Goal: Information Seeking & Learning: Learn about a topic

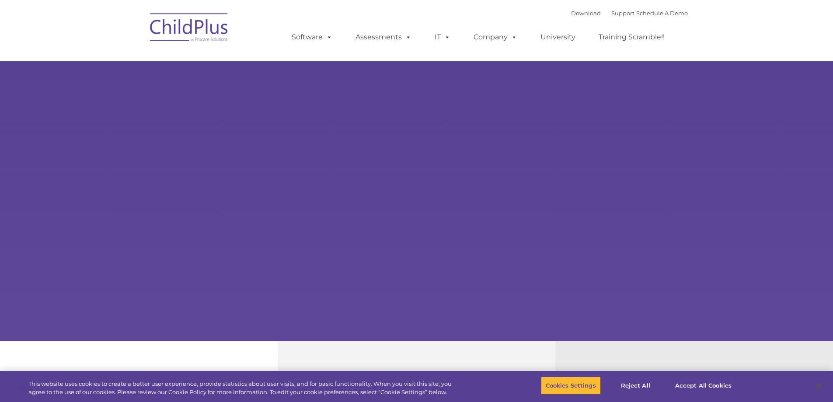
type input ""
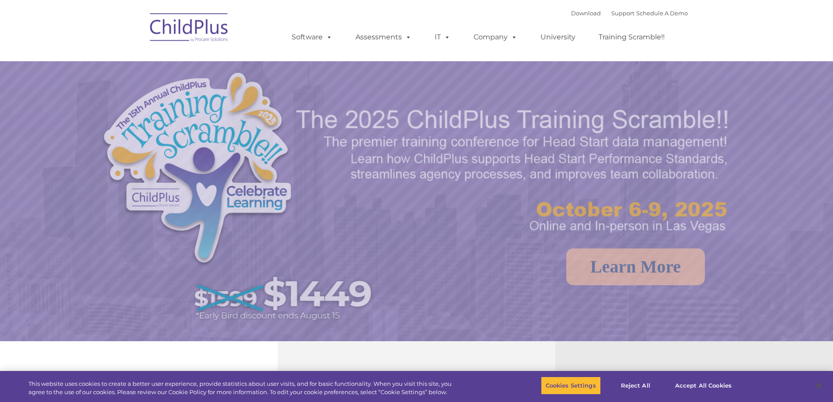
select select "MEDIUM"
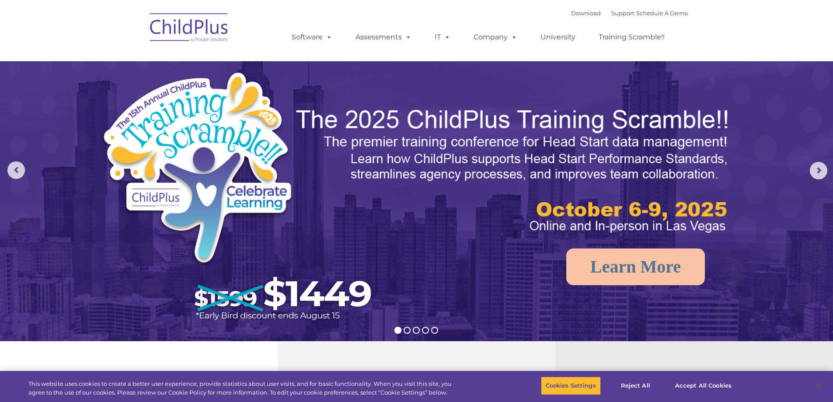
click at [184, 32] on img at bounding box center [189, 29] width 87 height 44
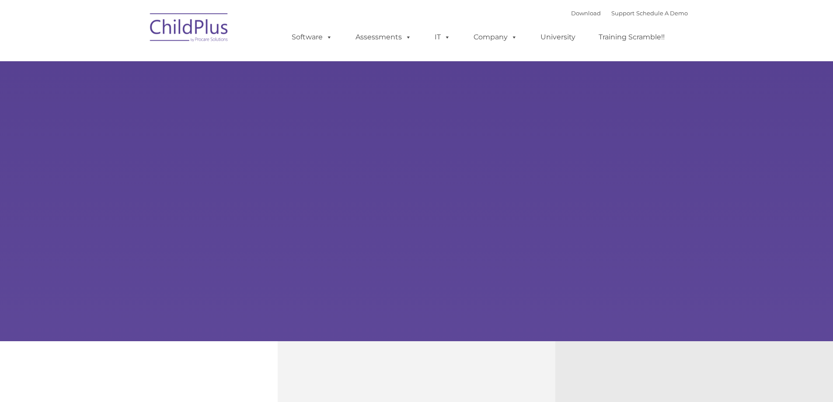
type input ""
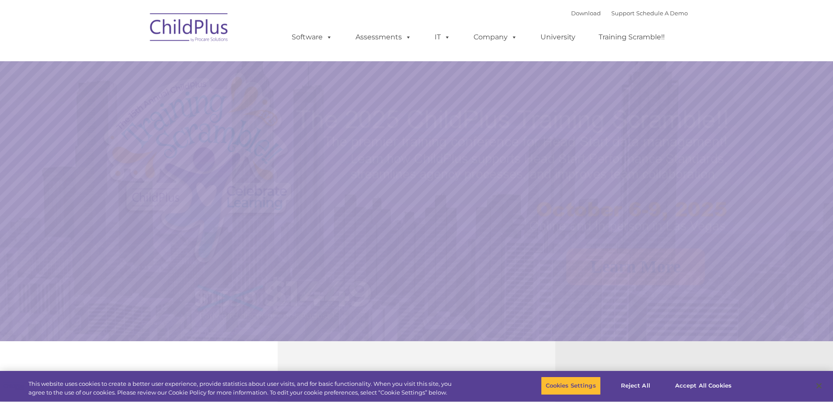
select select "MEDIUM"
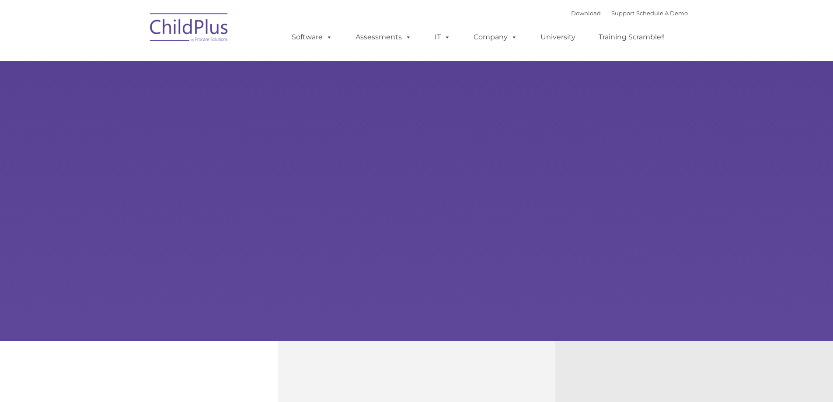
type input ""
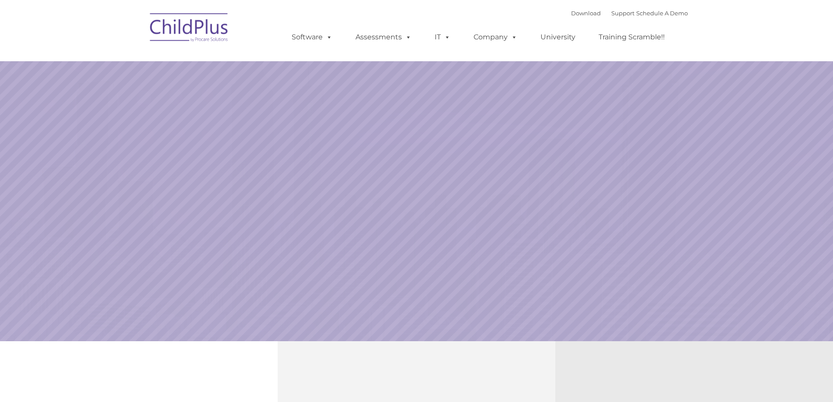
select select "MEDIUM"
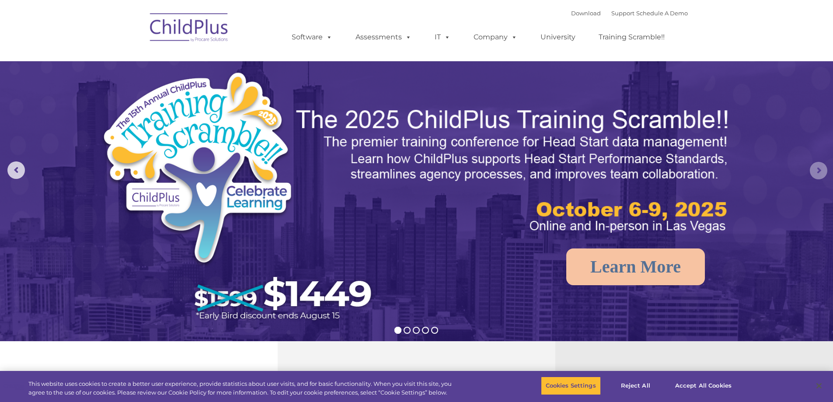
click at [818, 164] on rs-arrow at bounding box center [818, 170] width 17 height 17
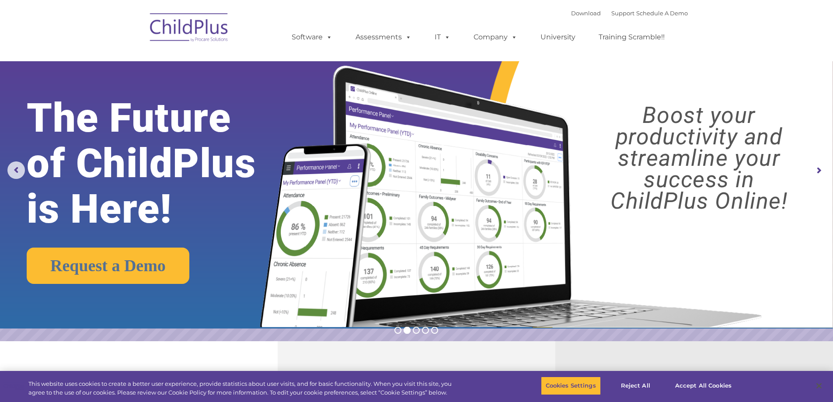
click at [821, 175] on rs-arrow at bounding box center [818, 170] width 17 height 17
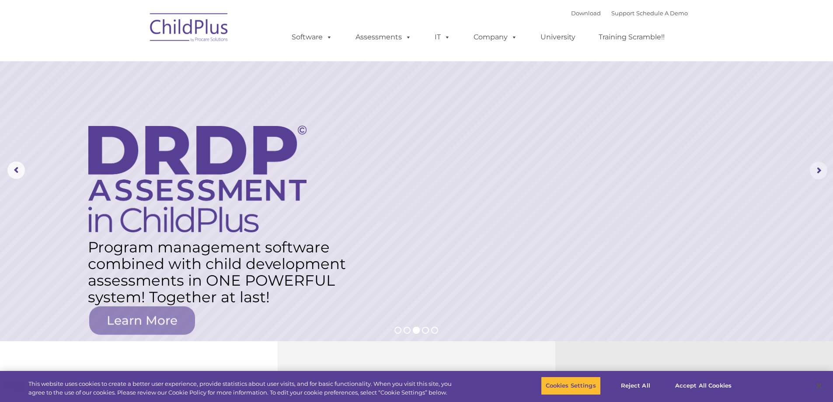
click at [821, 165] on rs-arrow at bounding box center [818, 170] width 17 height 17
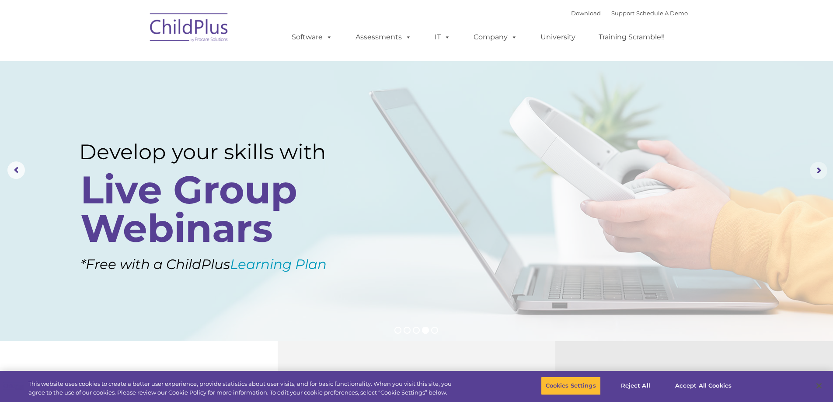
click at [821, 165] on rs-arrow at bounding box center [818, 170] width 17 height 17
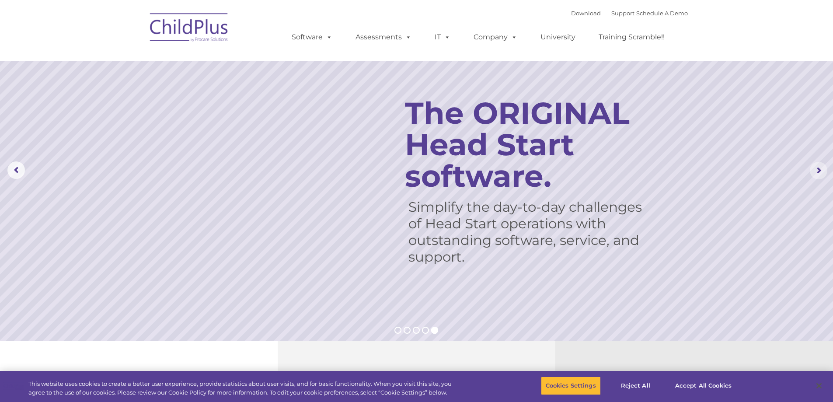
click at [821, 165] on rs-arrow at bounding box center [818, 170] width 17 height 17
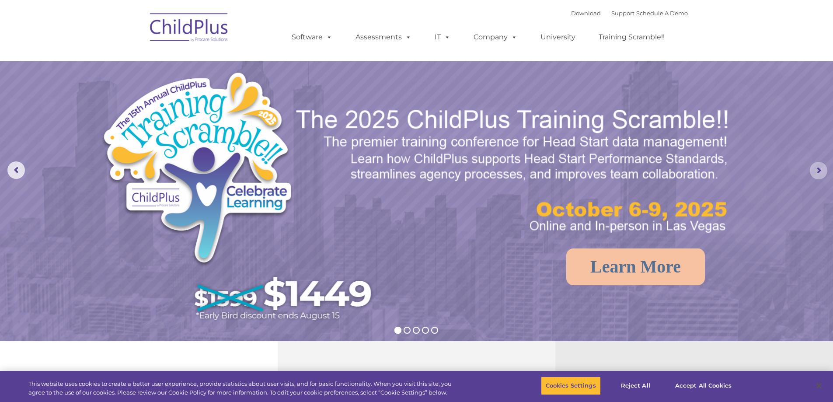
click at [821, 165] on rs-arrow at bounding box center [818, 170] width 17 height 17
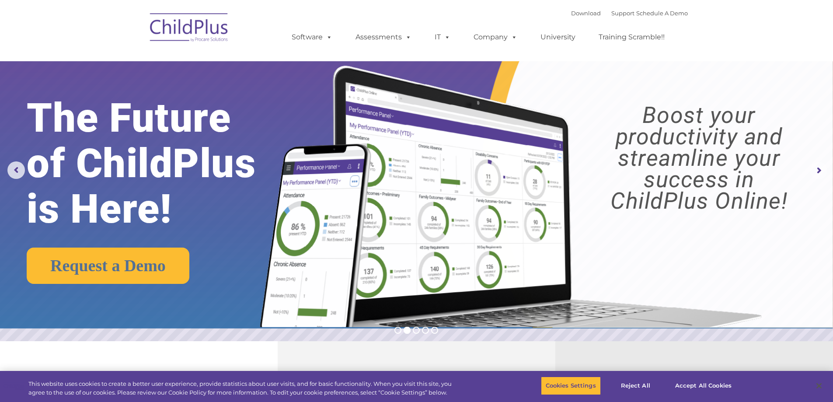
click at [821, 165] on rs-arrow at bounding box center [818, 170] width 17 height 17
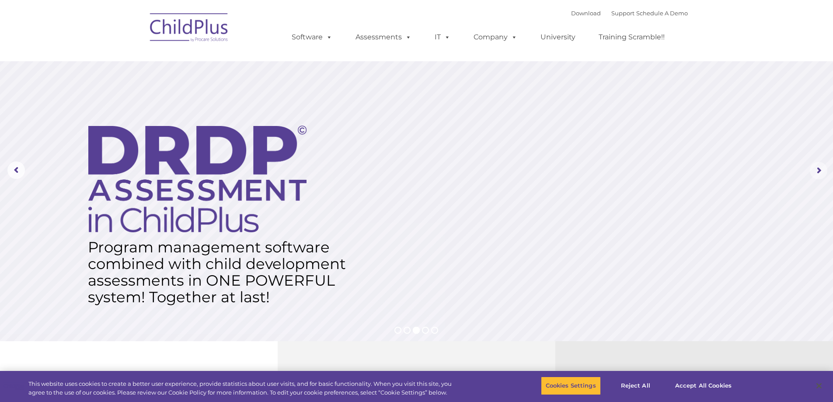
click at [821, 165] on rs-arrow at bounding box center [818, 170] width 17 height 17
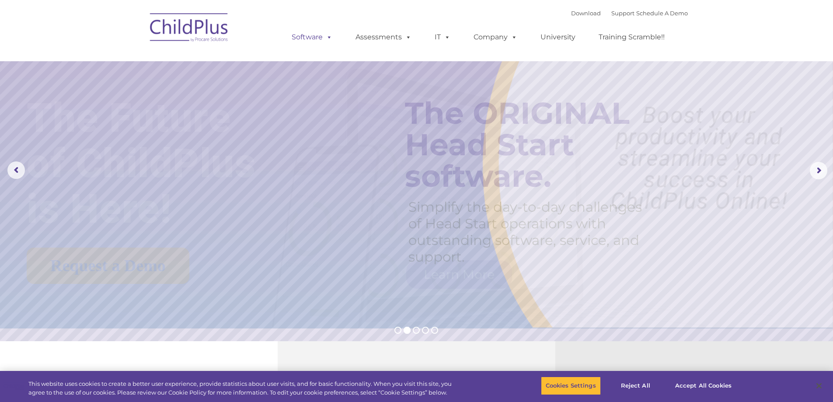
click at [329, 38] on span at bounding box center [328, 37] width 10 height 8
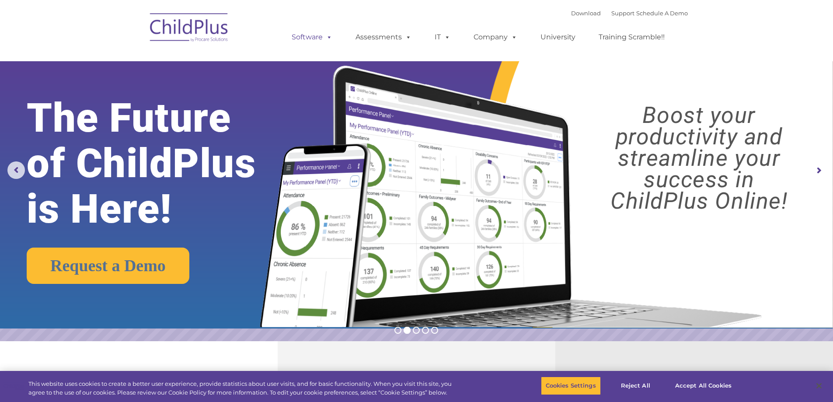
click at [329, 38] on span at bounding box center [328, 37] width 10 height 8
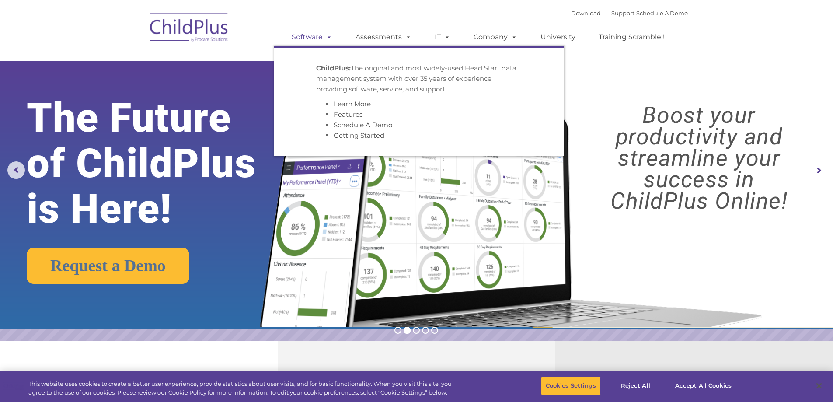
click at [329, 38] on span at bounding box center [328, 37] width 10 height 8
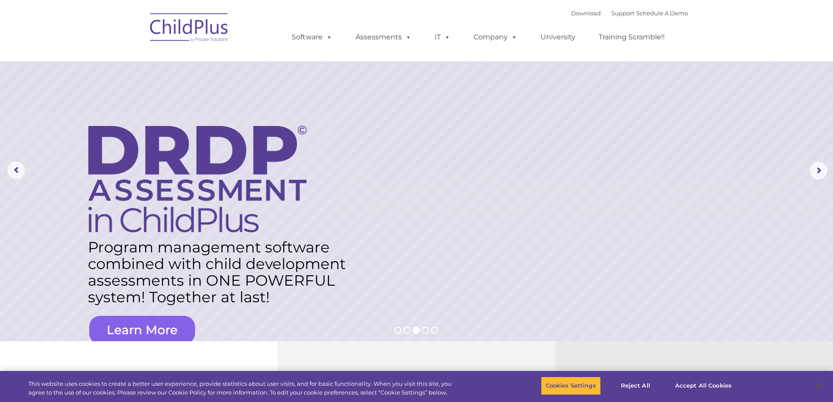
click at [153, 327] on link "Learn More" at bounding box center [142, 330] width 106 height 28
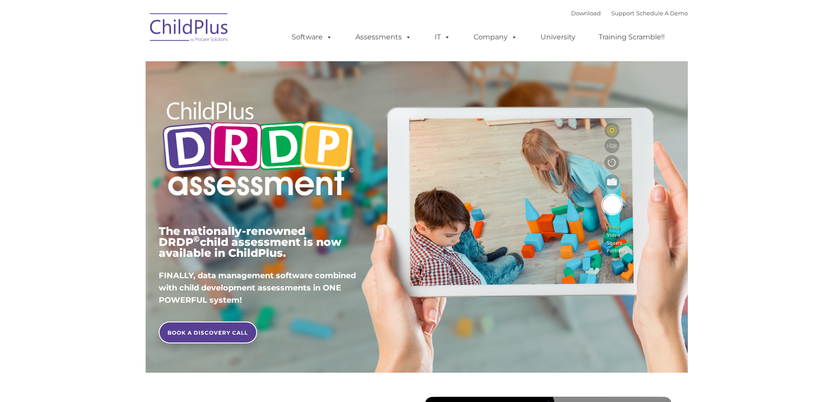
type input ""
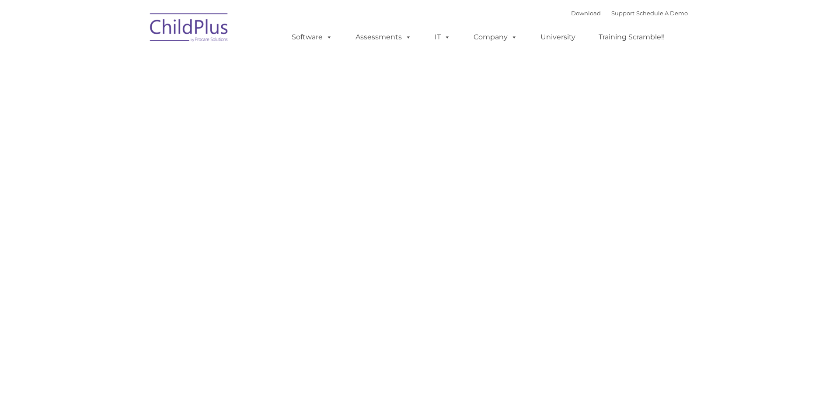
type input ""
